Goal: Information Seeking & Learning: Find specific fact

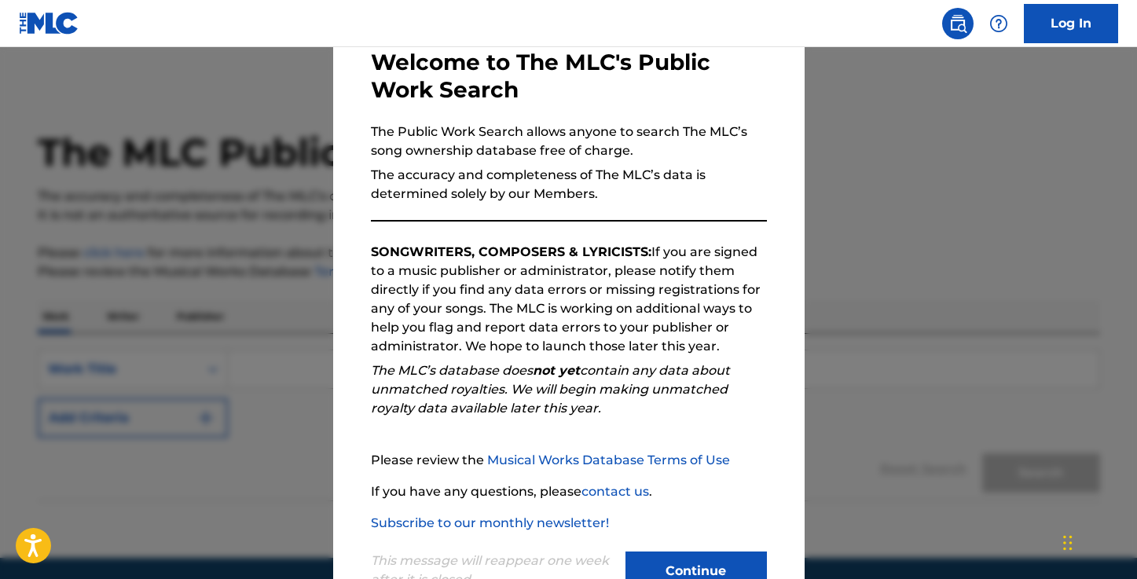
scroll to position [88, 0]
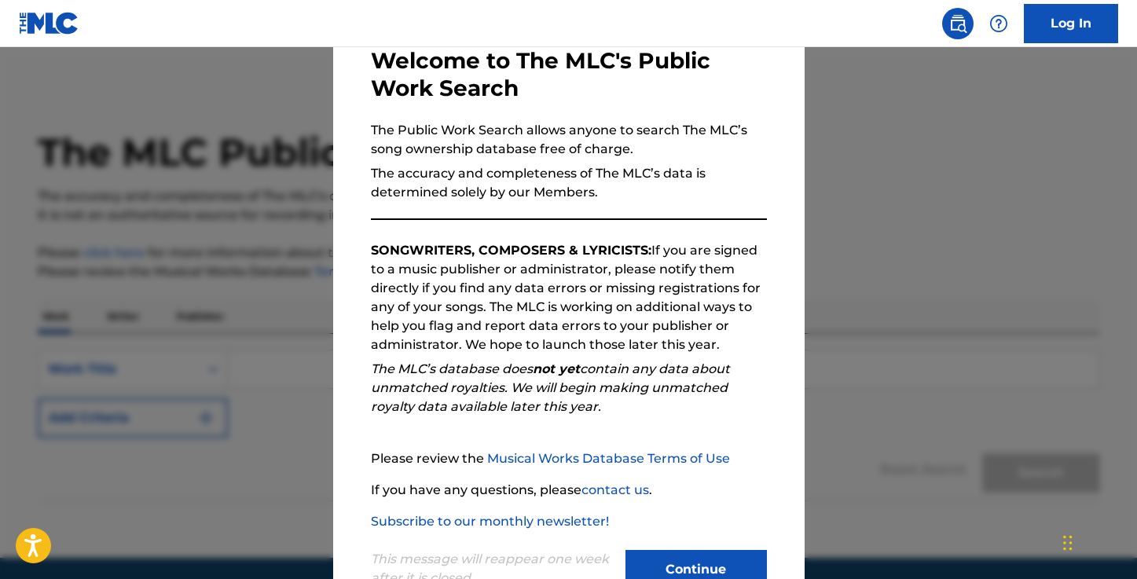
click at [719, 562] on button "Continue" at bounding box center [695, 569] width 141 height 39
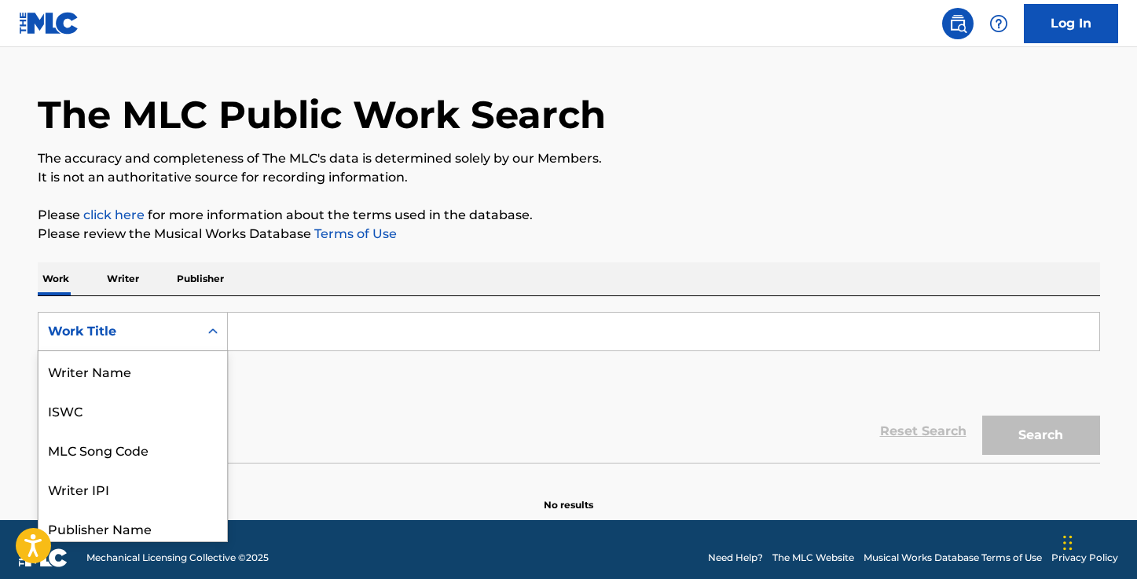
click at [203, 351] on div "Work Title selected, 8 of 8. 8 results available. Use Up and Down to choose opt…" at bounding box center [133, 331] width 190 height 39
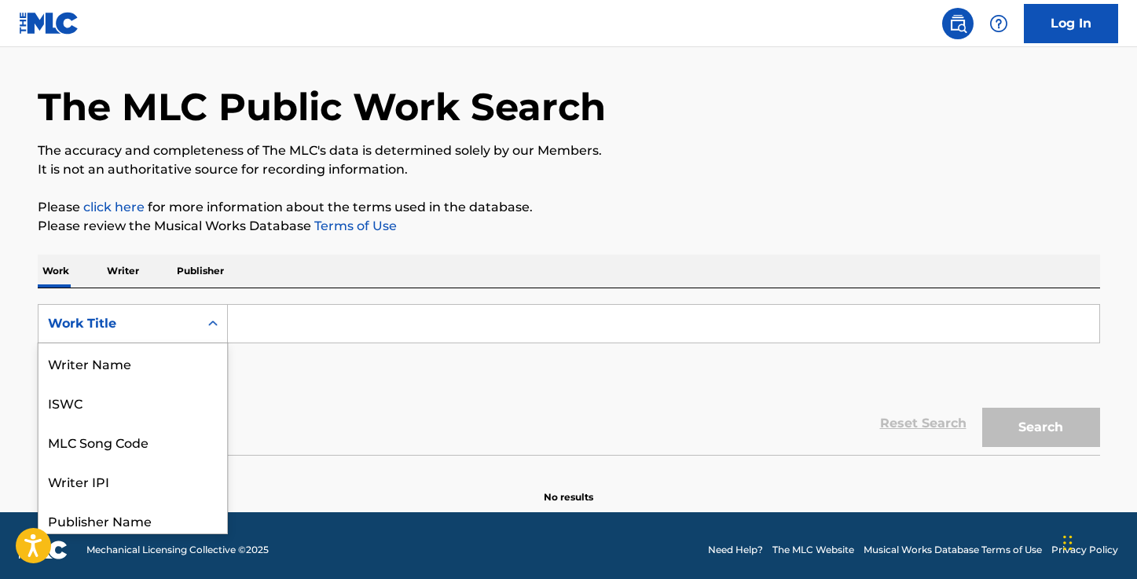
scroll to position [79, 0]
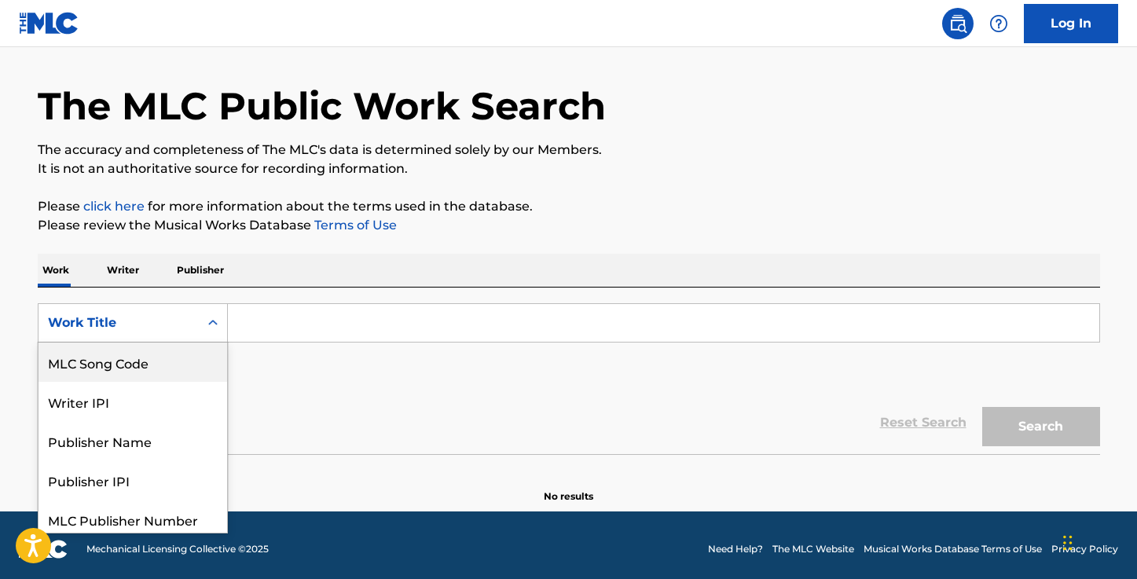
click at [137, 364] on div "MLC Song Code" at bounding box center [132, 361] width 189 height 39
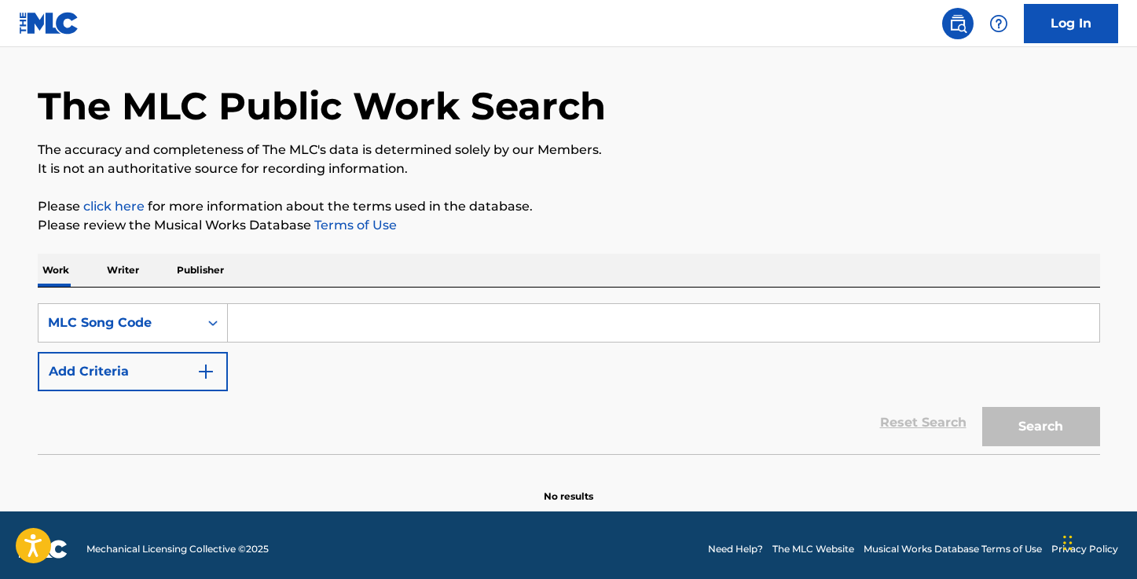
click at [280, 328] on input "Search Form" at bounding box center [663, 323] width 871 height 38
paste input "C23171"
type input "C23171"
click at [1038, 422] on button "Search" at bounding box center [1041, 426] width 118 height 39
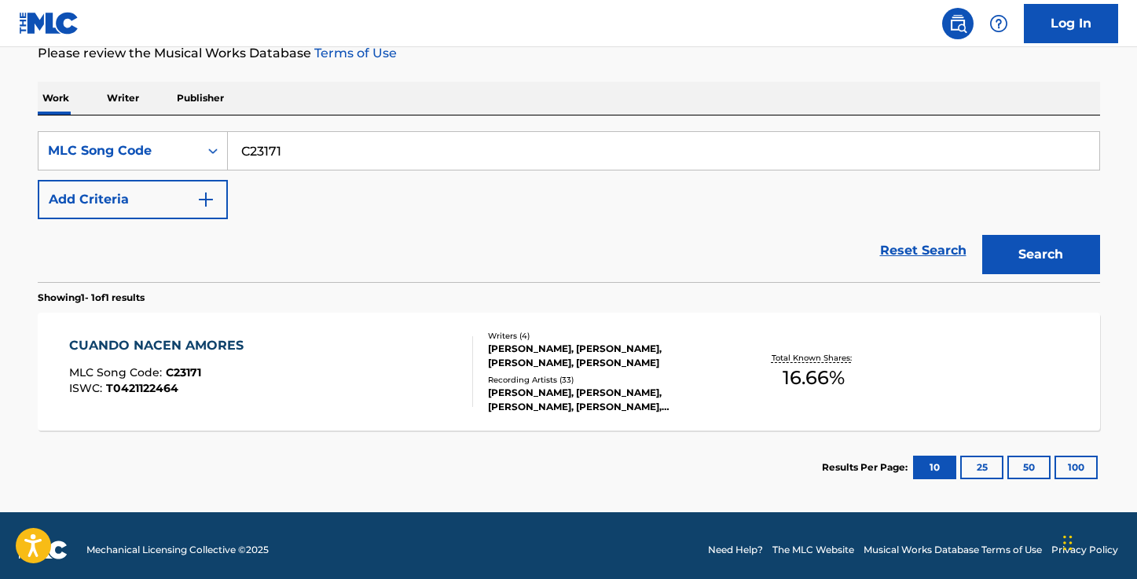
scroll to position [227, 0]
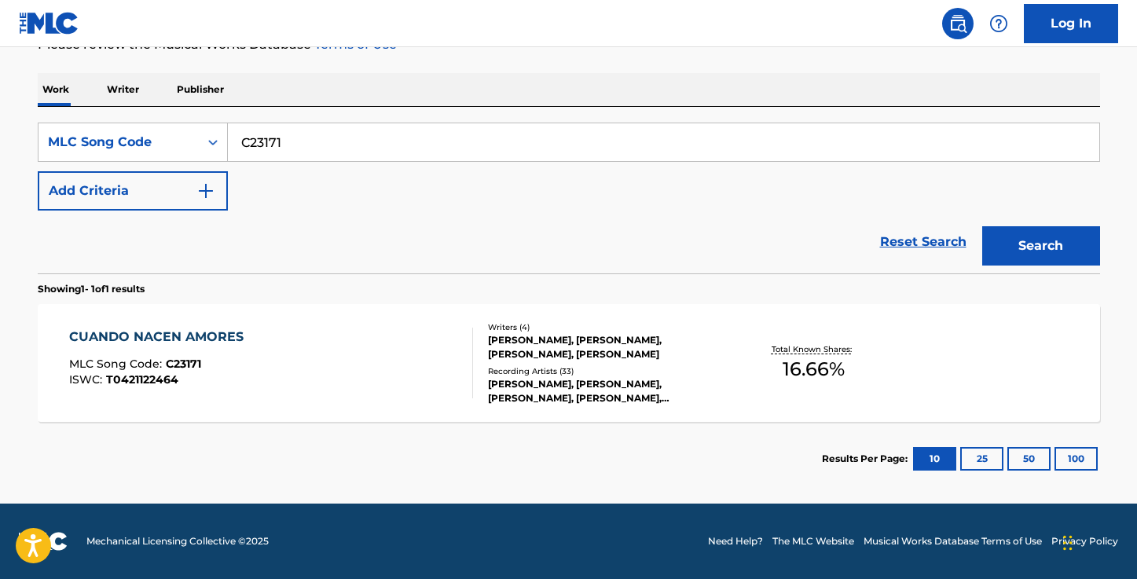
click at [211, 333] on div "CUANDO NACEN AMORES" at bounding box center [160, 337] width 182 height 19
